Goal: Task Accomplishment & Management: Use online tool/utility

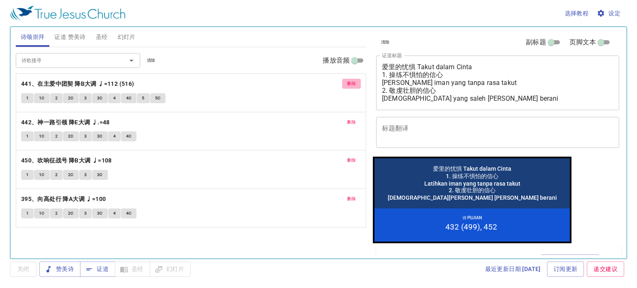
click at [352, 84] on span "删除" at bounding box center [351, 83] width 9 height 7
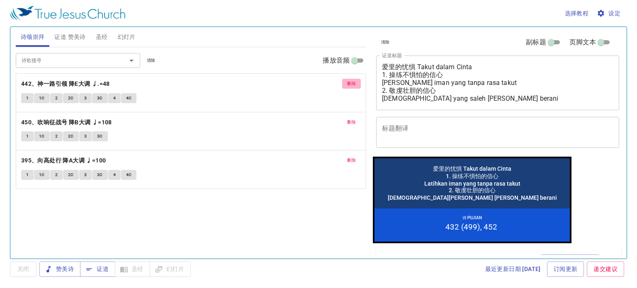
click at [351, 84] on span "删除" at bounding box center [351, 83] width 9 height 7
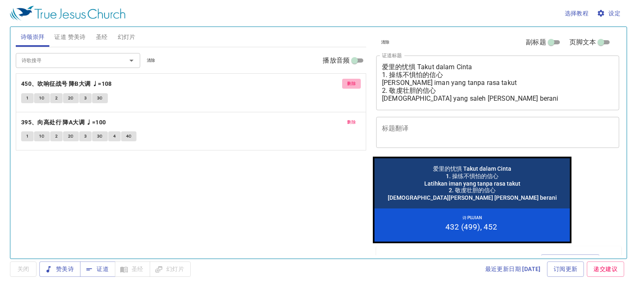
click at [350, 84] on span "删除" at bounding box center [351, 83] width 9 height 7
click at [350, 119] on span "删除" at bounding box center [351, 122] width 9 height 7
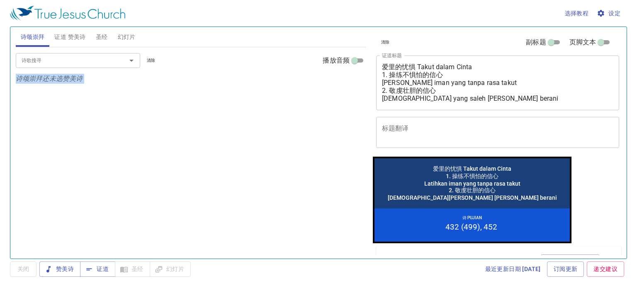
click at [350, 84] on div "诗歌搜寻 诗歌搜寻 清除 播放音频 诗颂崇拜还未选赞美诗" at bounding box center [191, 149] width 350 height 204
click at [73, 39] on span "证道 赞美诗" at bounding box center [69, 37] width 31 height 10
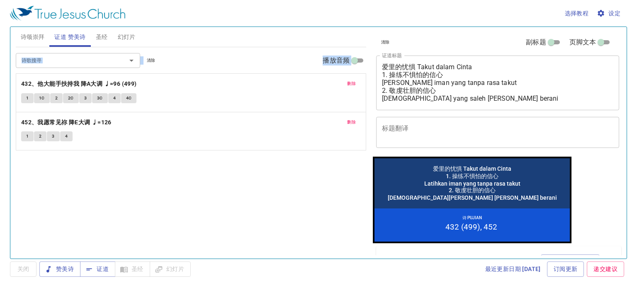
click at [352, 85] on span "删除" at bounding box center [351, 83] width 9 height 7
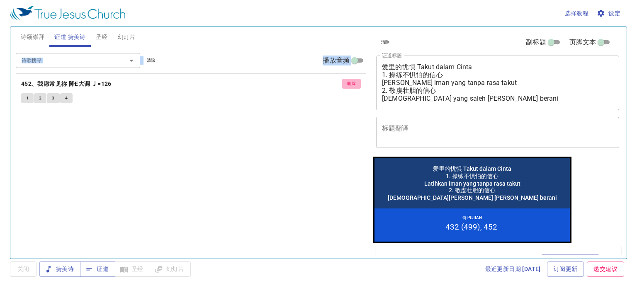
click at [352, 85] on span "删除" at bounding box center [351, 83] width 9 height 7
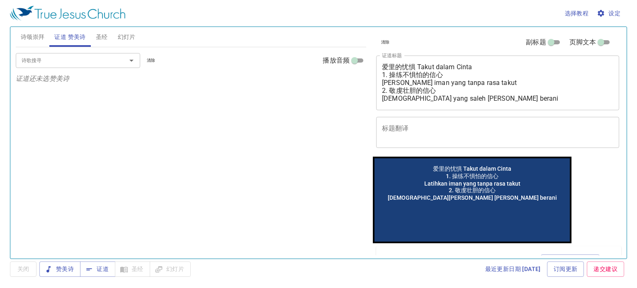
drag, startPoint x: 381, startPoint y: 66, endPoint x: 454, endPoint y: 73, distance: 72.4
click at [493, 97] on div "爱里的忧惧 Takut dalam Cinta 1. 操练不惧怕的信心 Latihkan iman yang tanpa rasa takut 2. 敬虔壮胆…" at bounding box center [497, 83] width 243 height 55
drag, startPoint x: 381, startPoint y: 62, endPoint x: 476, endPoint y: 101, distance: 103.0
click at [476, 101] on div "爱里的忧惧 Takut dalam Cinta 1. 操练不惧怕的信心 Latihkan iman yang tanpa rasa takut 2. 敬虔壮胆…" at bounding box center [497, 83] width 243 height 55
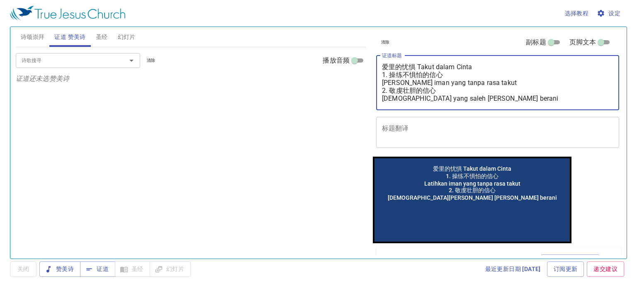
click at [476, 96] on textarea "爱里的忧惧 Takut dalam Cinta 1. 操练不惧怕的信心 Latihkan iman yang tanpa rasa takut 2. 敬虔壮胆…" at bounding box center [497, 82] width 231 height 39
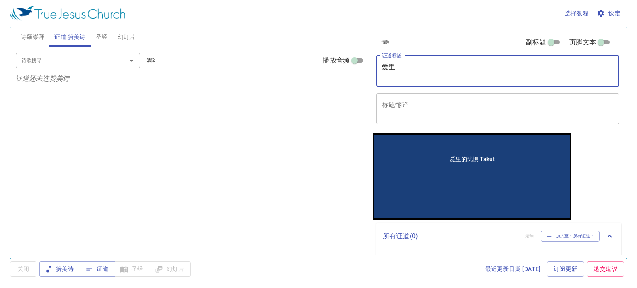
type textarea "爱"
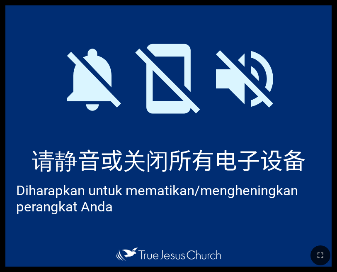
drag, startPoint x: 272, startPoint y: 100, endPoint x: 267, endPoint y: 82, distance: 19.0
click at [268, 83] on icon at bounding box center [244, 79] width 76 height 76
drag, startPoint x: 266, startPoint y: 82, endPoint x: 267, endPoint y: 68, distance: 14.2
click at [267, 68] on icon at bounding box center [244, 79] width 76 height 76
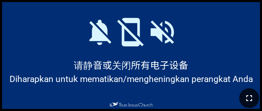
click at [246, 101] on icon "button" at bounding box center [249, 98] width 6 height 6
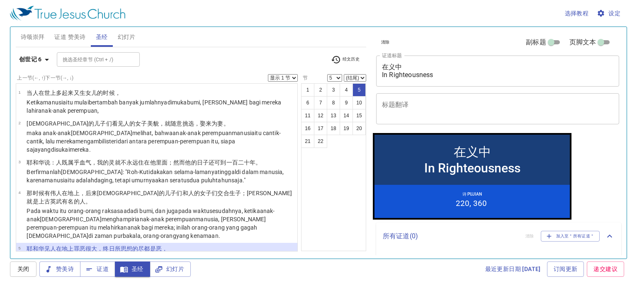
click at [81, 285] on p "maka menyesallah TUHAN , bahwa Ia telah menjadikan manusia di bumi , dan hal it…" at bounding box center [161, 293] width 268 height 17
click at [86, 275] on tbody "6 耶和华 就后悔 造 人 在地上 ，心中 忧伤 。 maka menyesallah TUHAN , bahwa Ia telah menjadikan m…" at bounding box center [156, 288] width 277 height 27
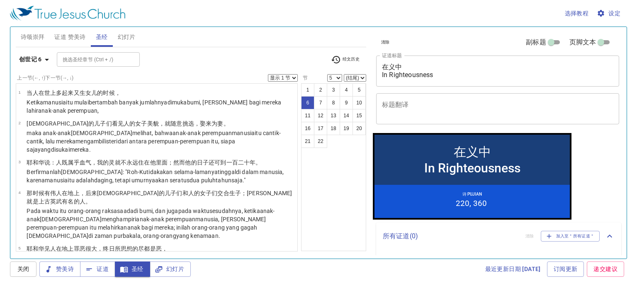
select select "6"
click at [88, 275] on p "耶和华 就后悔 造 人 在地上 ，心中 忧伤 。" at bounding box center [161, 279] width 268 height 8
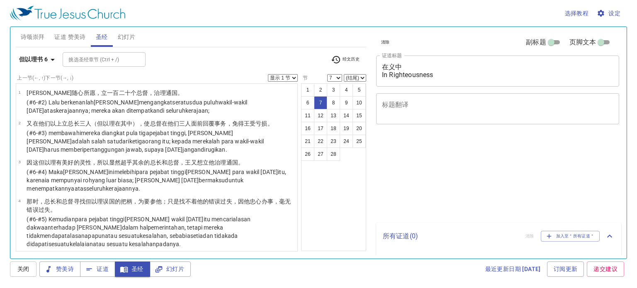
select select "7"
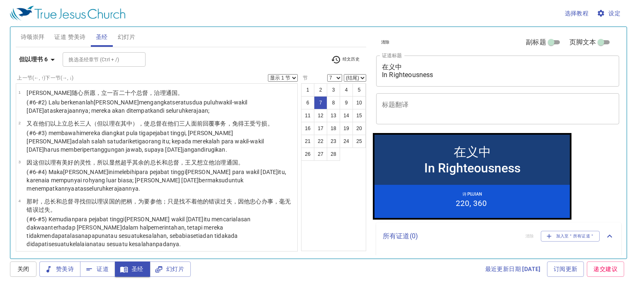
scroll to position [156, 0]
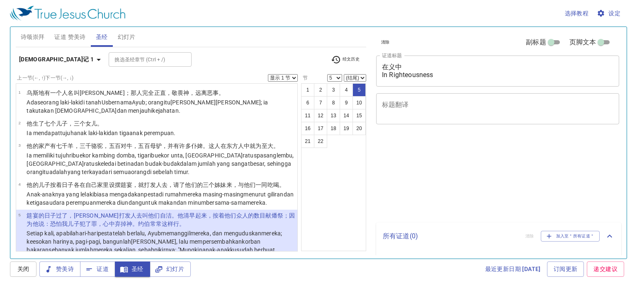
select select "5"
